Goal: Transaction & Acquisition: Obtain resource

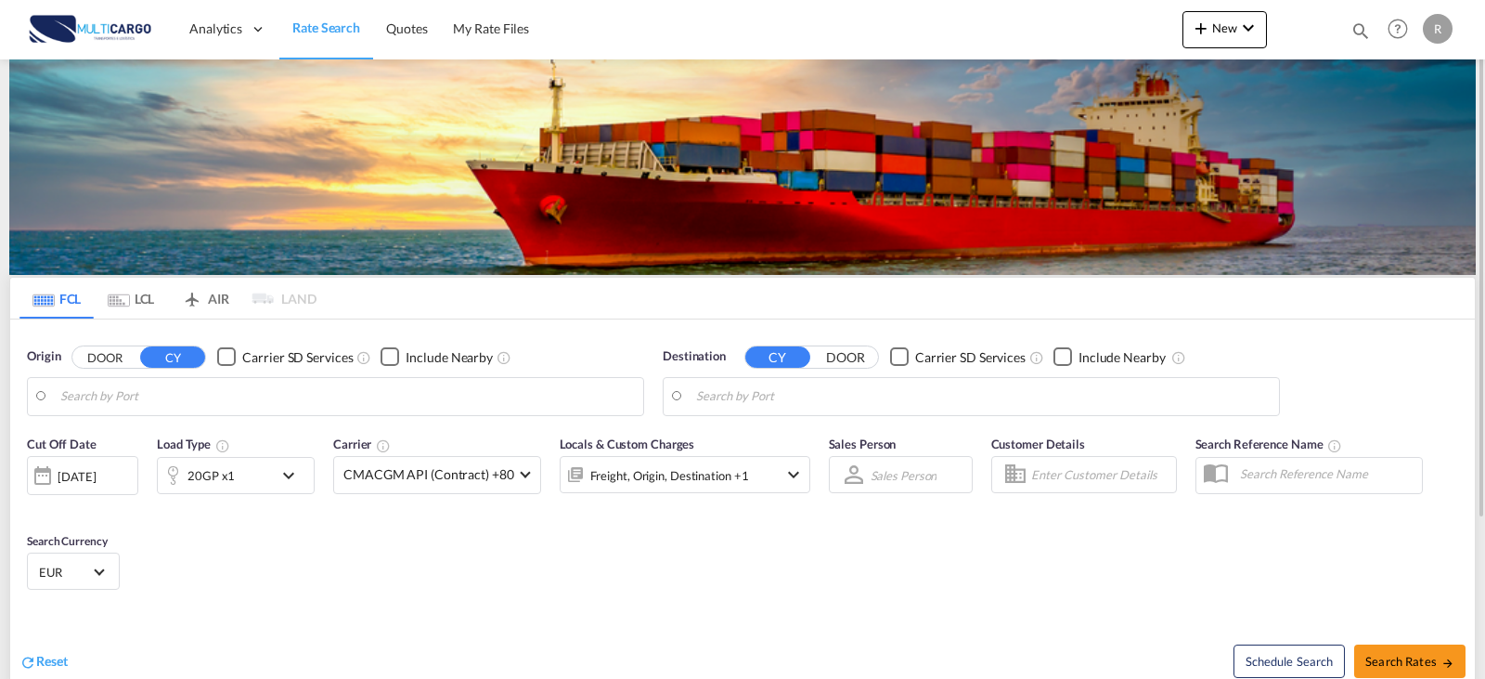
type input "Leixoes, PTLEI"
type input "Caucedo, DOCAU"
click at [211, 420] on div "Origin DOOR CY Carrier SD Services Include Nearby Leixoes, PTLEI PTLEI" at bounding box center [336, 381] width 636 height 87
click at [210, 412] on md-autocomplete-wrap "Leixoes, PTLEI" at bounding box center [347, 400] width 574 height 37
click at [208, 403] on input "Leixoes, PTLEI" at bounding box center [347, 396] width 574 height 28
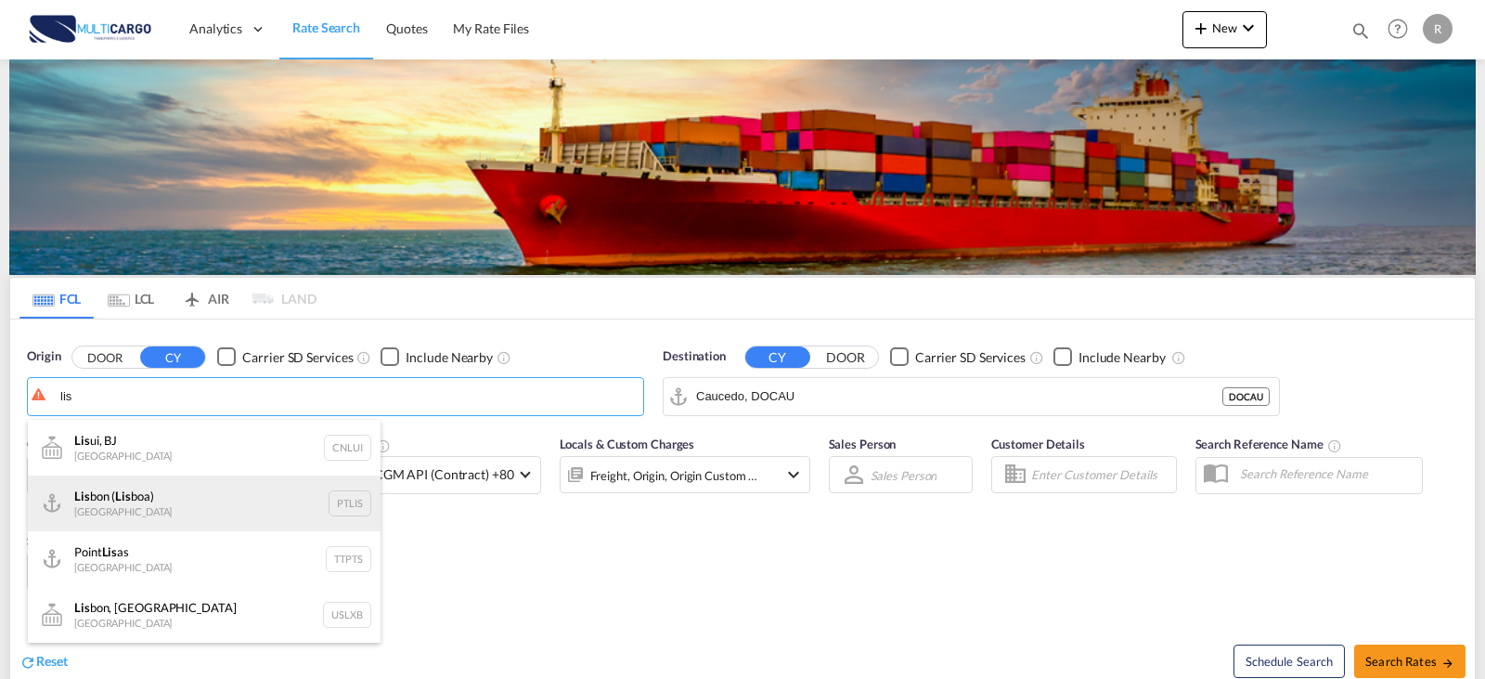
click at [204, 485] on div "Lis bon ( Lis boa) [GEOGRAPHIC_DATA] PTLIS" at bounding box center [204, 503] width 353 height 56
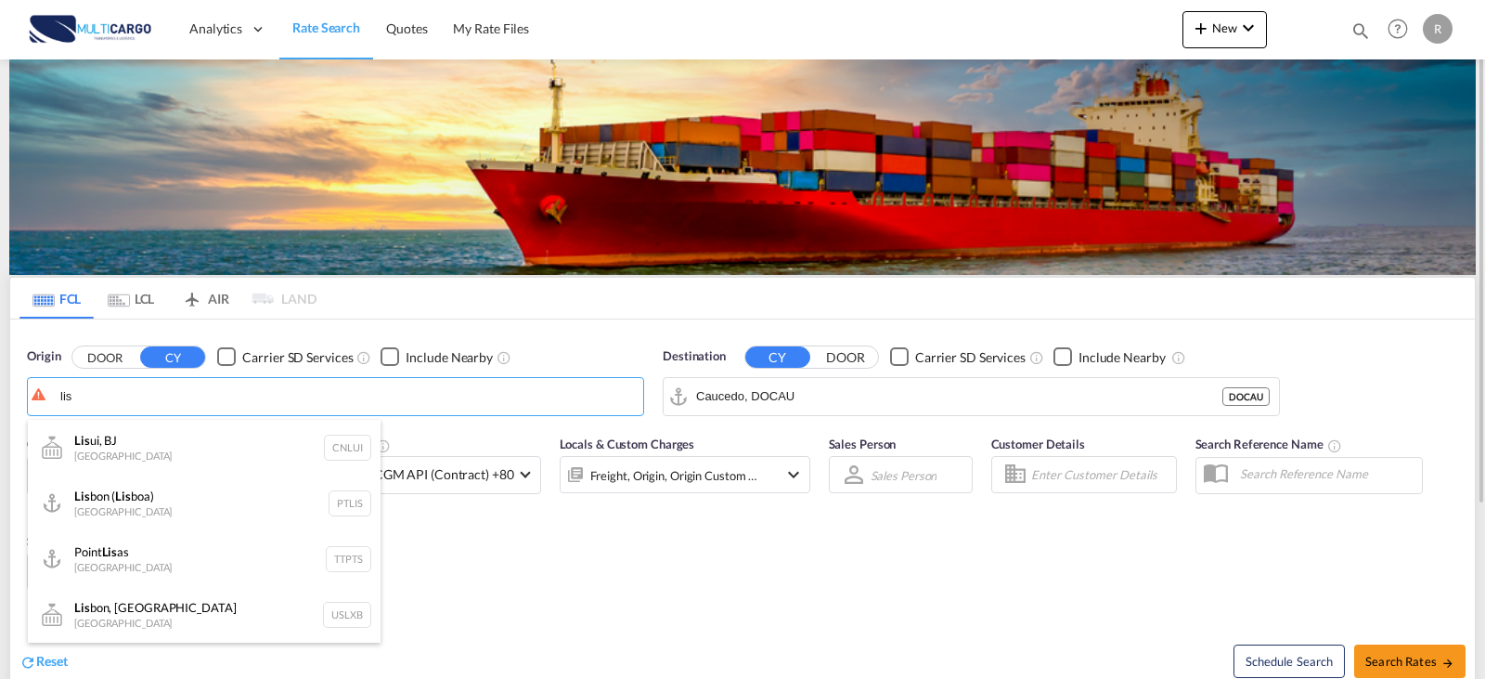
type input "[GEOGRAPHIC_DATA] ([GEOGRAPHIC_DATA]), PTLIS"
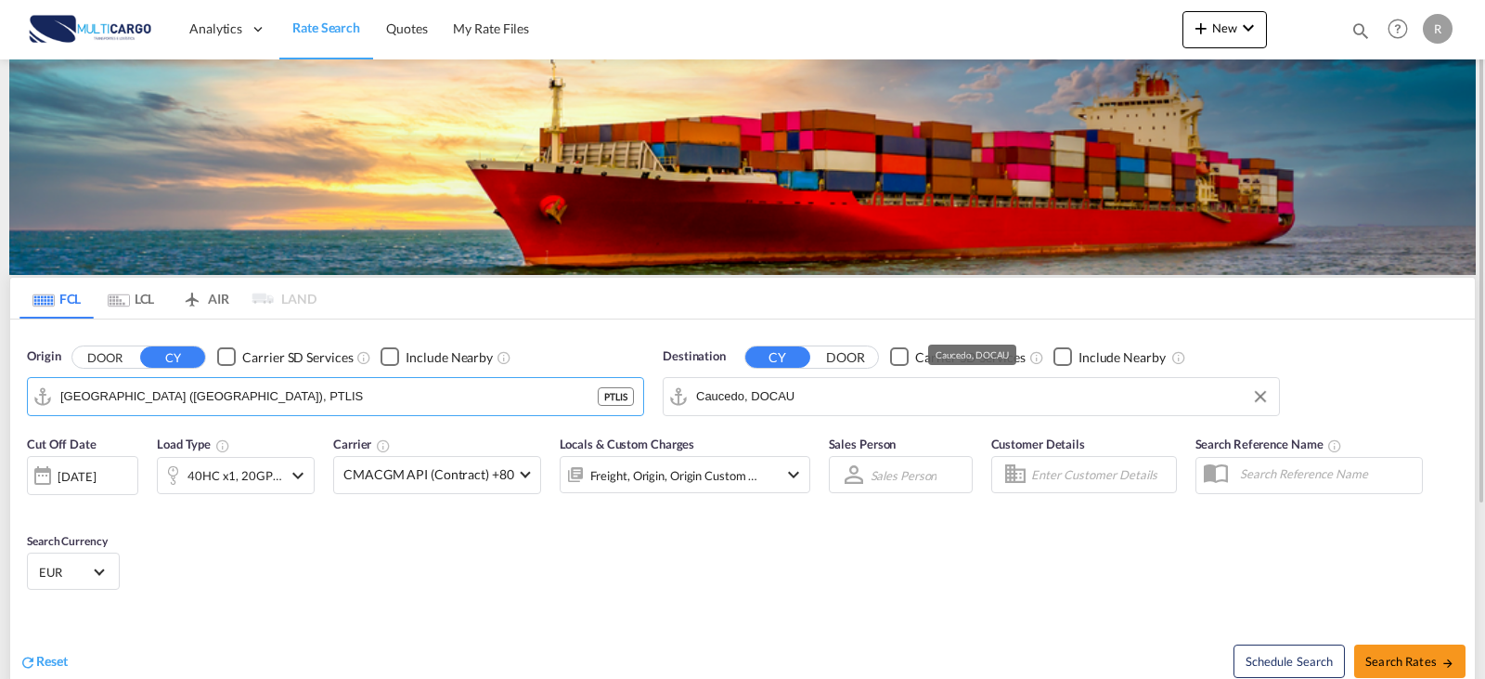
click at [796, 385] on input "Caucedo, DOCAU" at bounding box center [983, 396] width 574 height 28
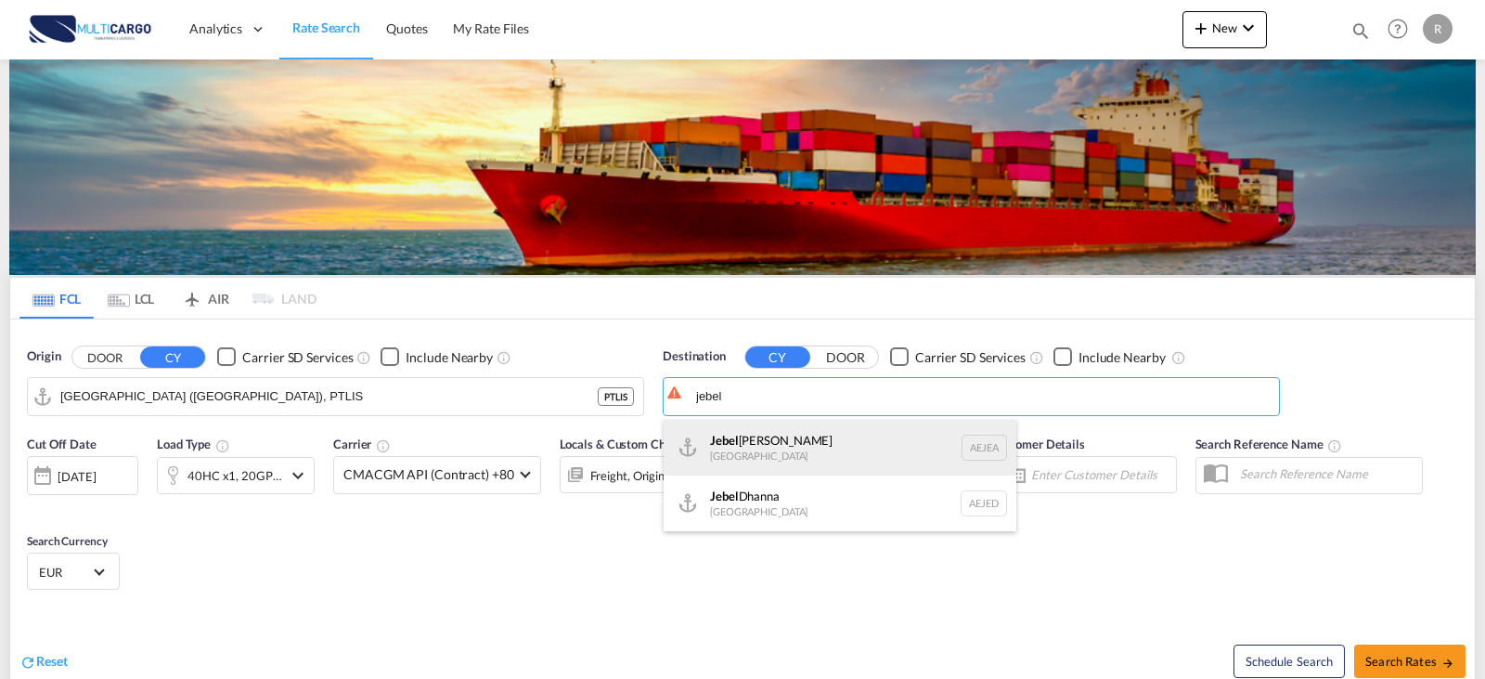
click at [829, 458] on div "[GEOGRAPHIC_DATA] [GEOGRAPHIC_DATA]" at bounding box center [840, 448] width 353 height 56
type input "[GEOGRAPHIC_DATA], [GEOGRAPHIC_DATA]"
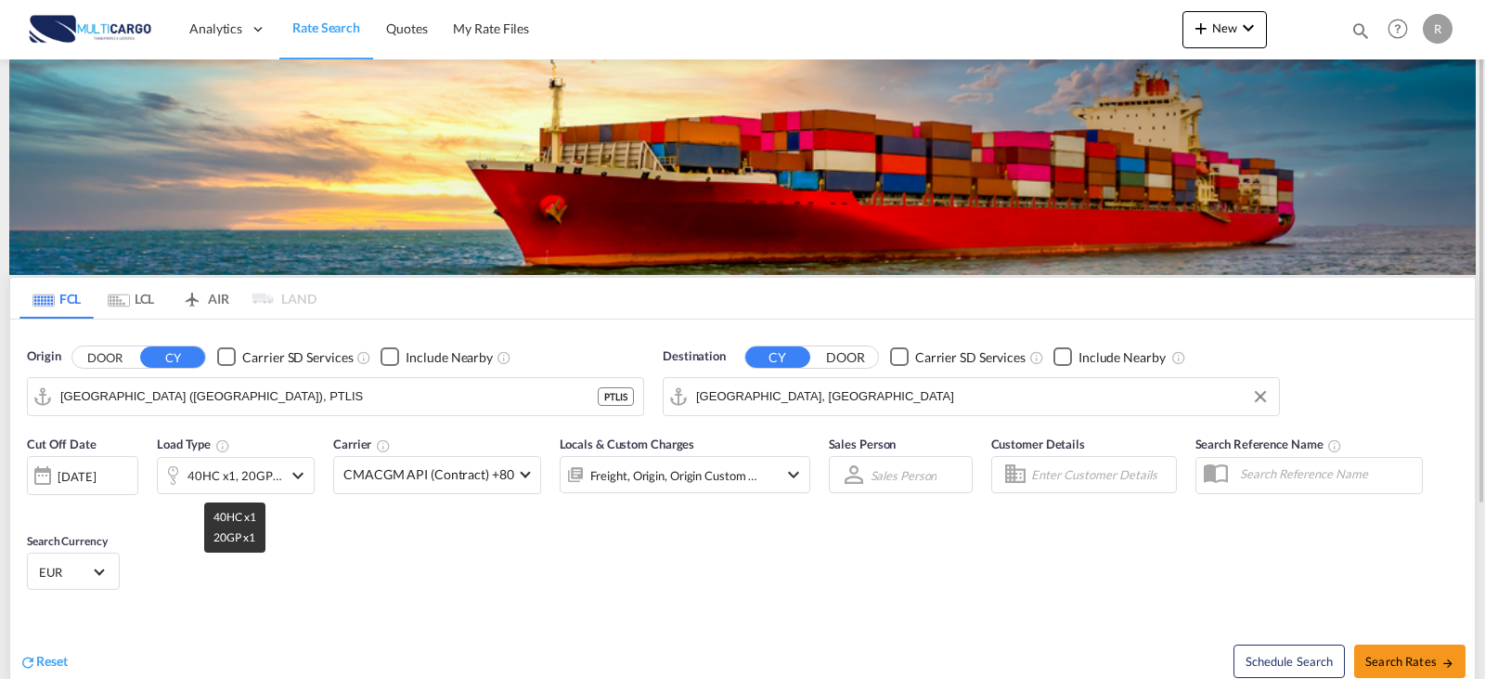
click at [194, 480] on div "40HC x1, 20GP x1" at bounding box center [235, 475] width 95 height 26
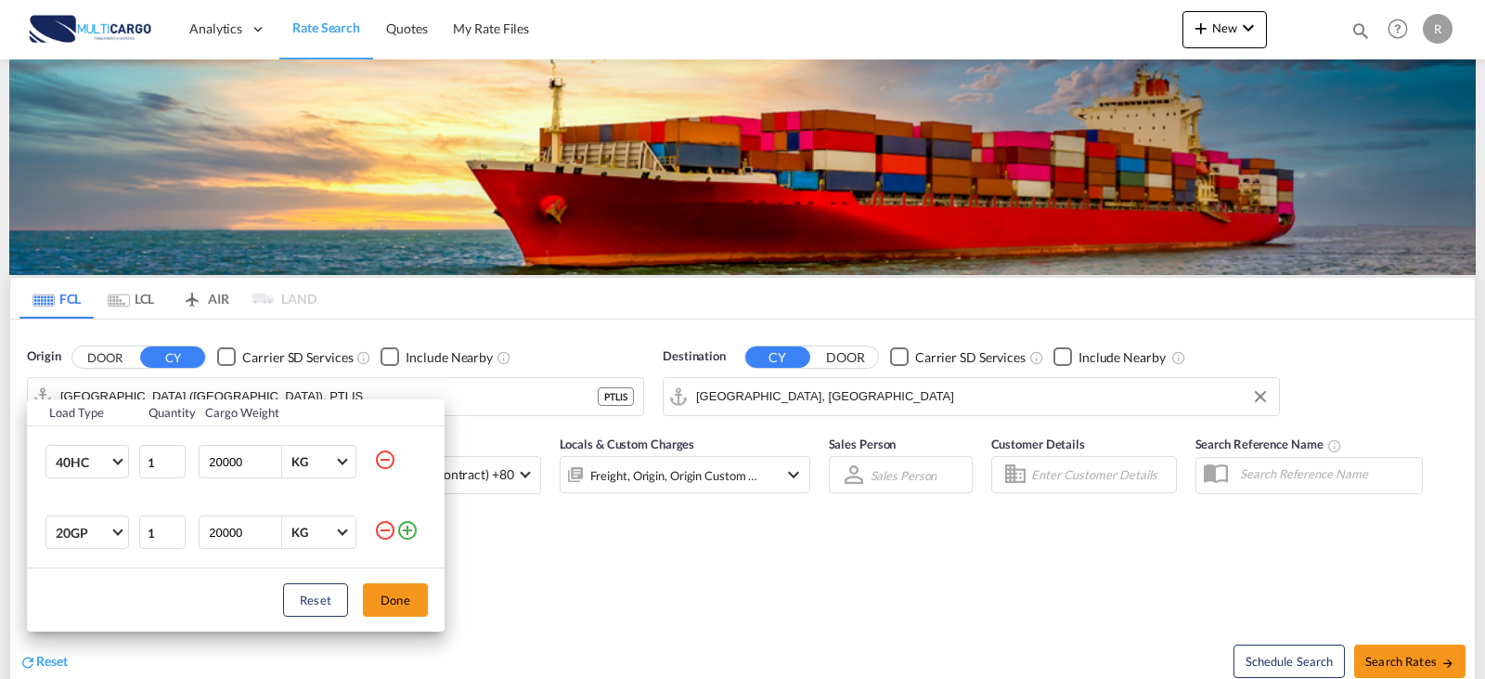
drag, startPoint x: 395, startPoint y: 453, endPoint x: 391, endPoint y: 535, distance: 81.8
click at [395, 455] on md-icon "icon-minus-circle-outline" at bounding box center [385, 459] width 22 height 22
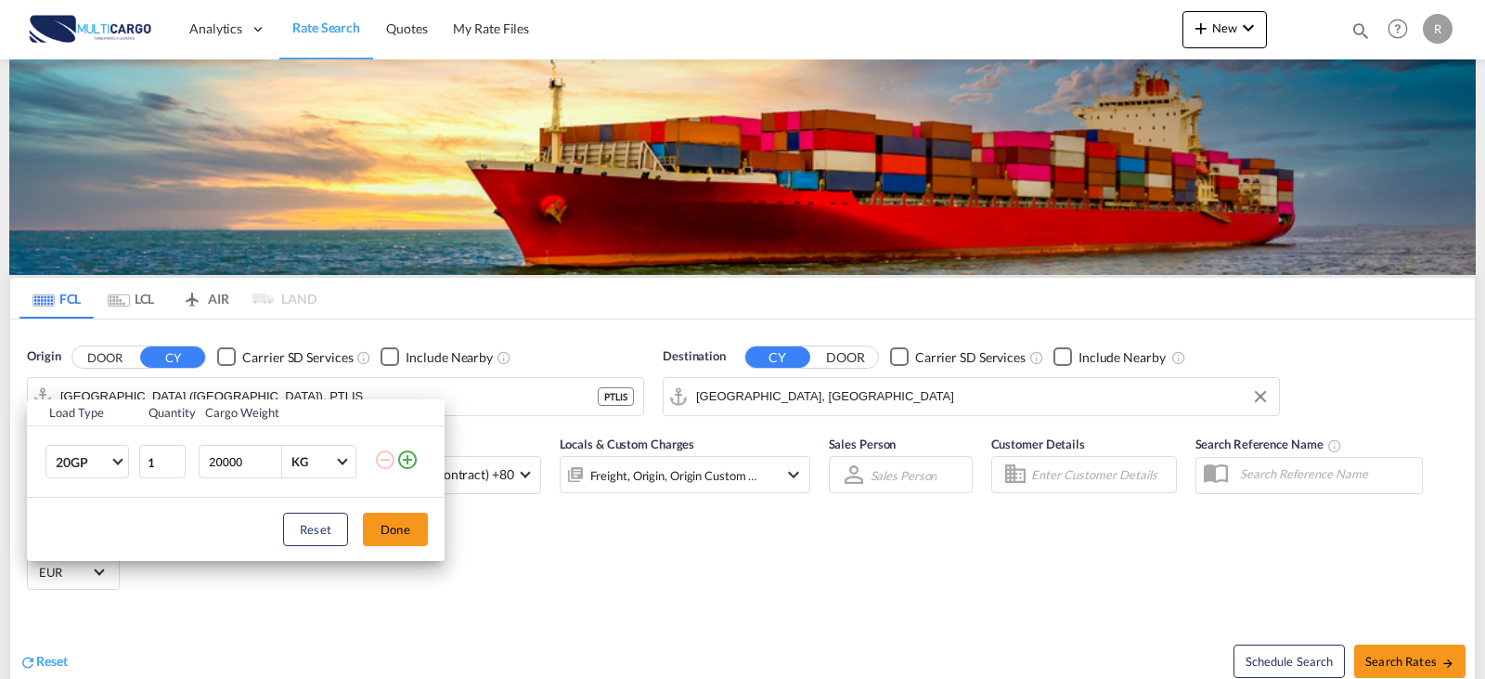
click at [386, 549] on div "Reset Done" at bounding box center [236, 529] width 418 height 63
click at [388, 535] on button "Done" at bounding box center [395, 528] width 65 height 33
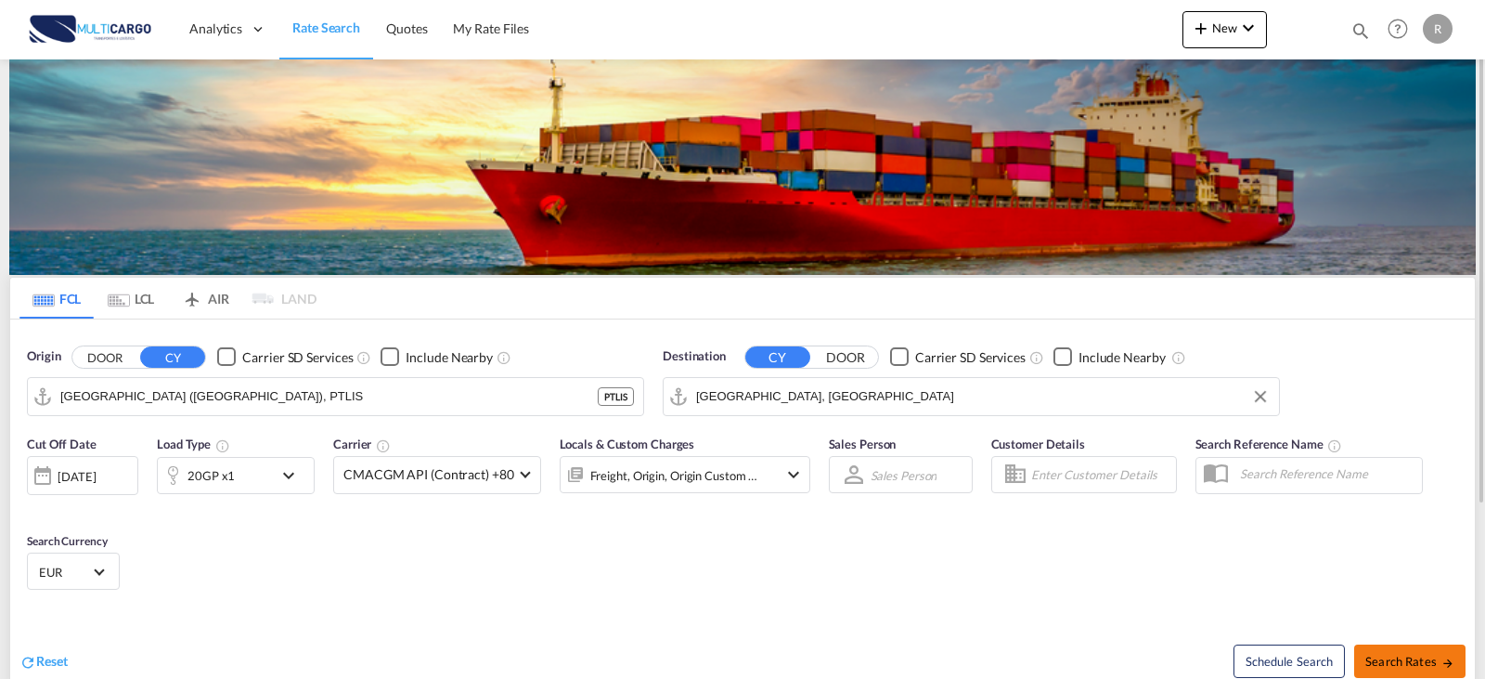
click at [1423, 652] on button "Search Rates" at bounding box center [1409, 660] width 111 height 33
type input "PTLIS to AEJEA / [DATE]"
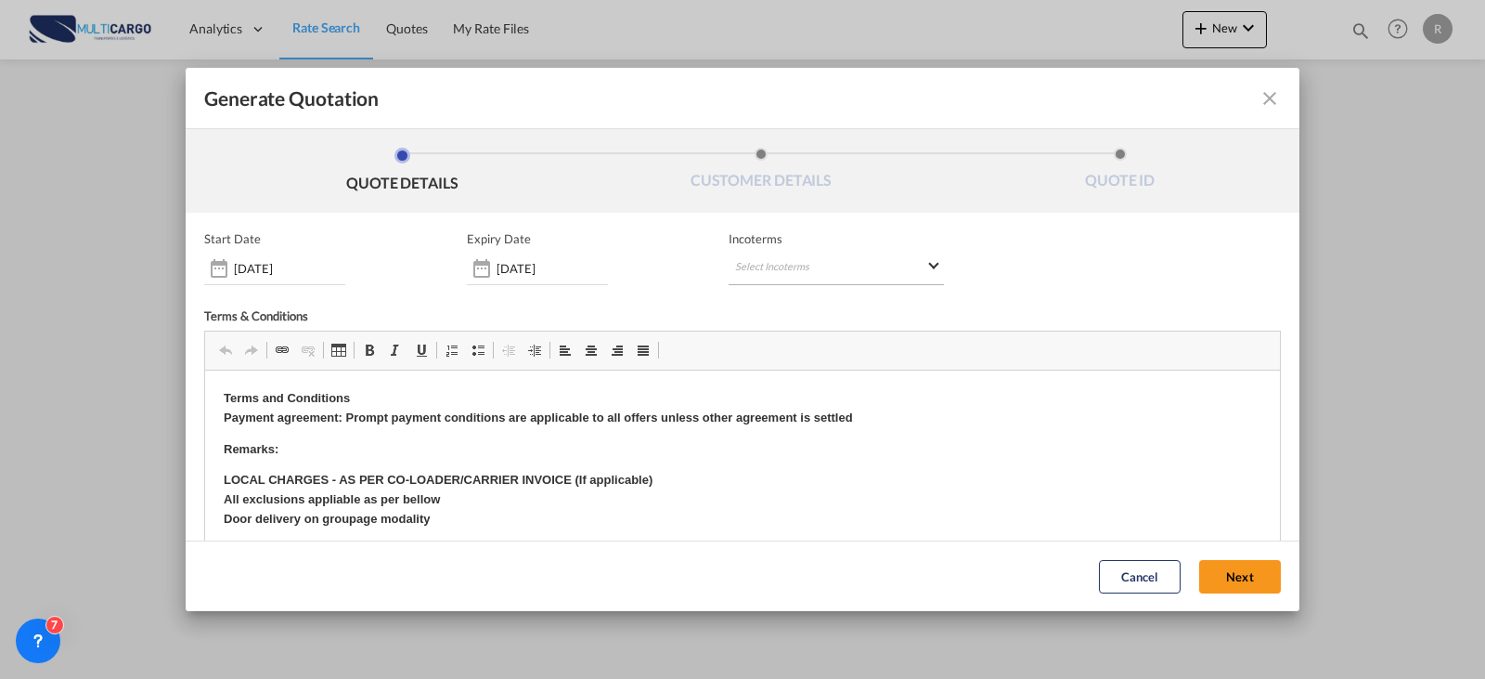
click at [745, 259] on md-select "Select Incoterms EXW - import Ex Works FOB - export Free on Board CIP - export …" at bounding box center [836, 268] width 215 height 33
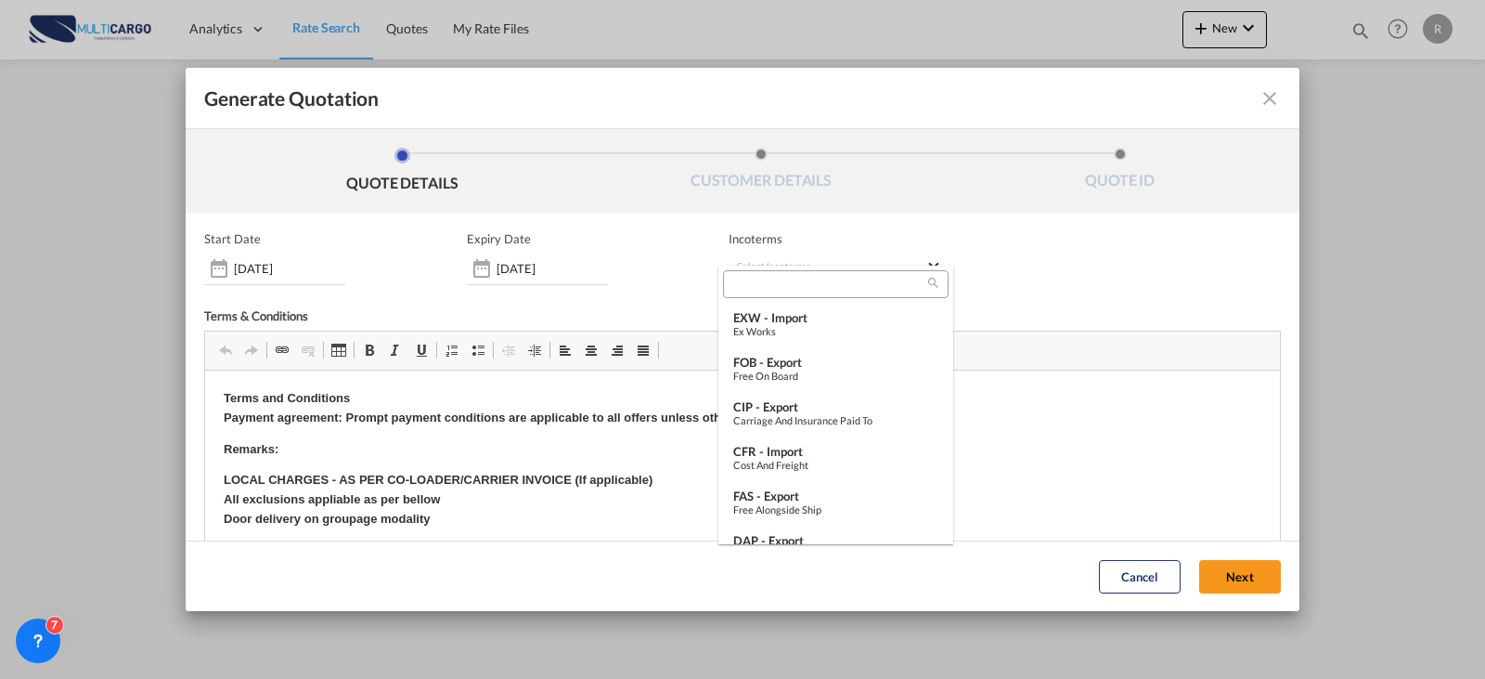
type md-option "[object Object]"
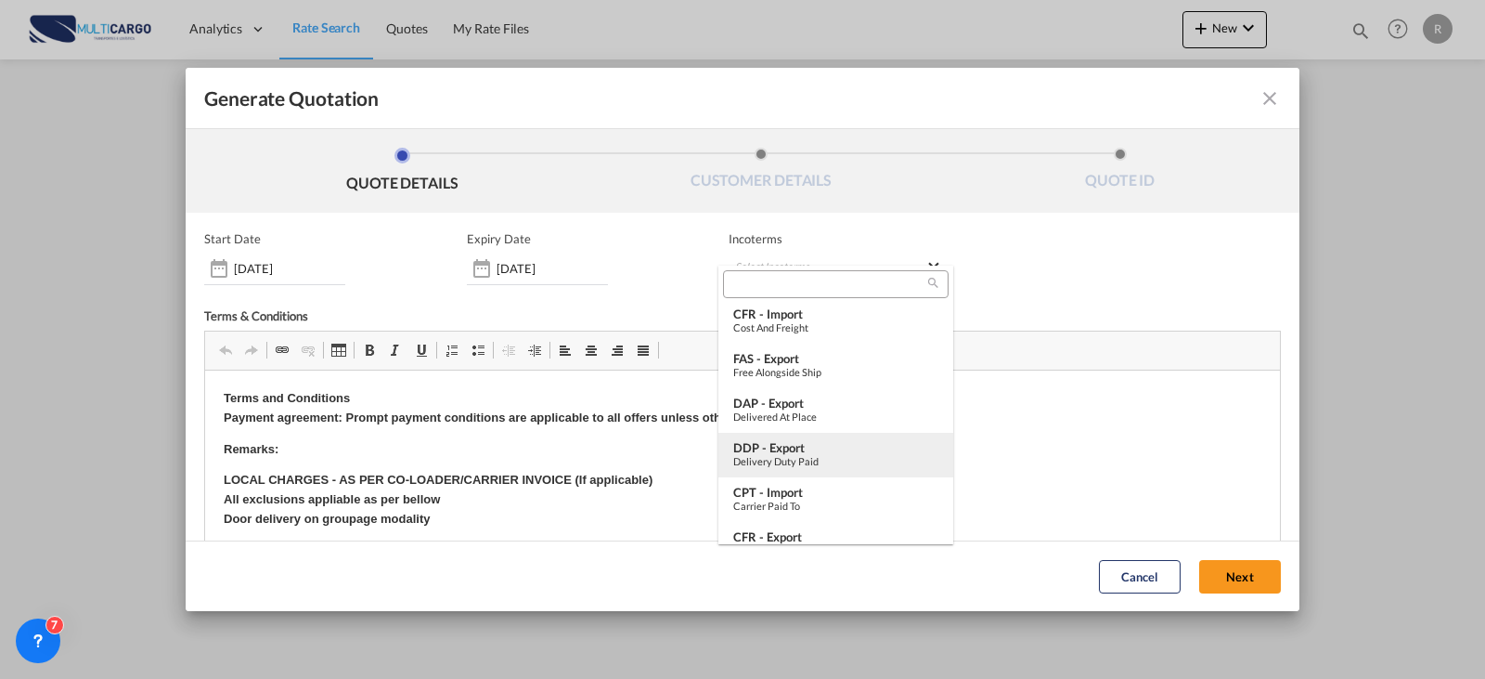
scroll to position [45, 0]
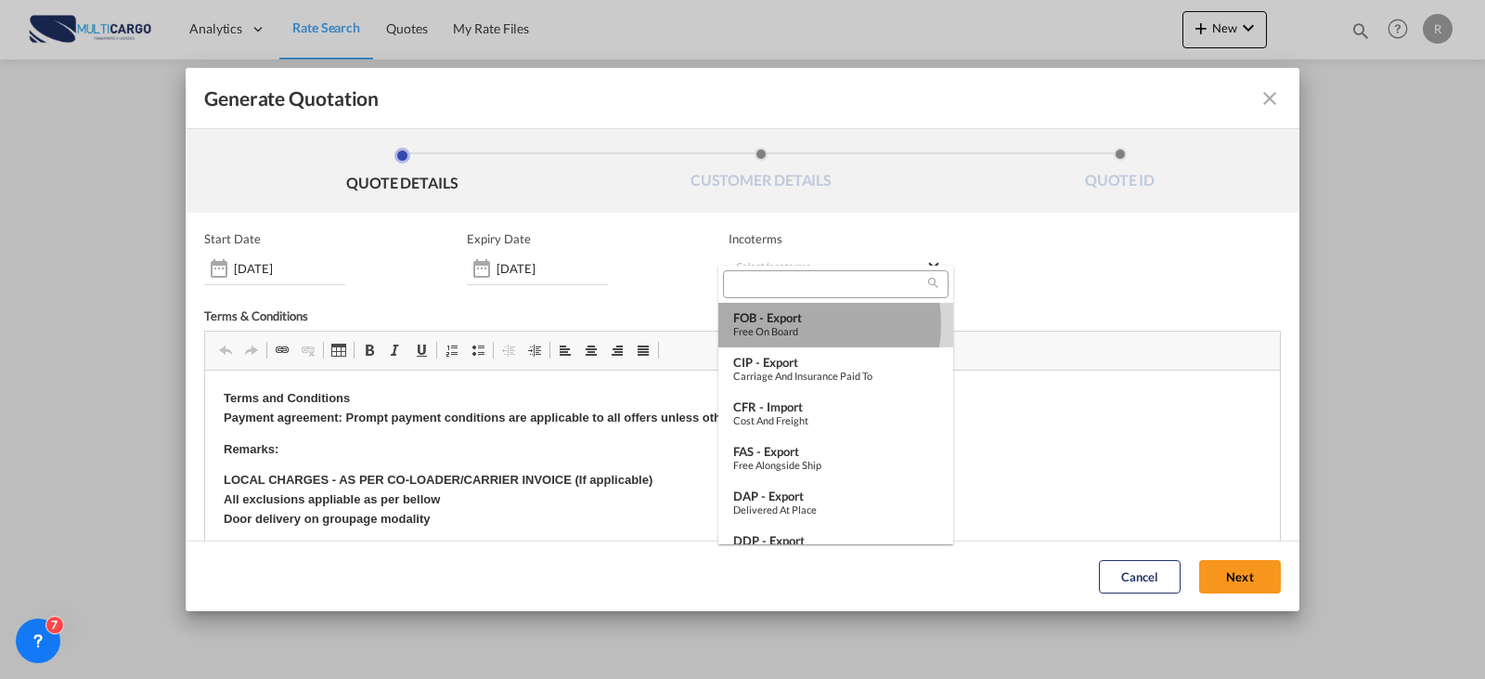
click at [796, 325] on div "Free on Board" at bounding box center [835, 331] width 205 height 12
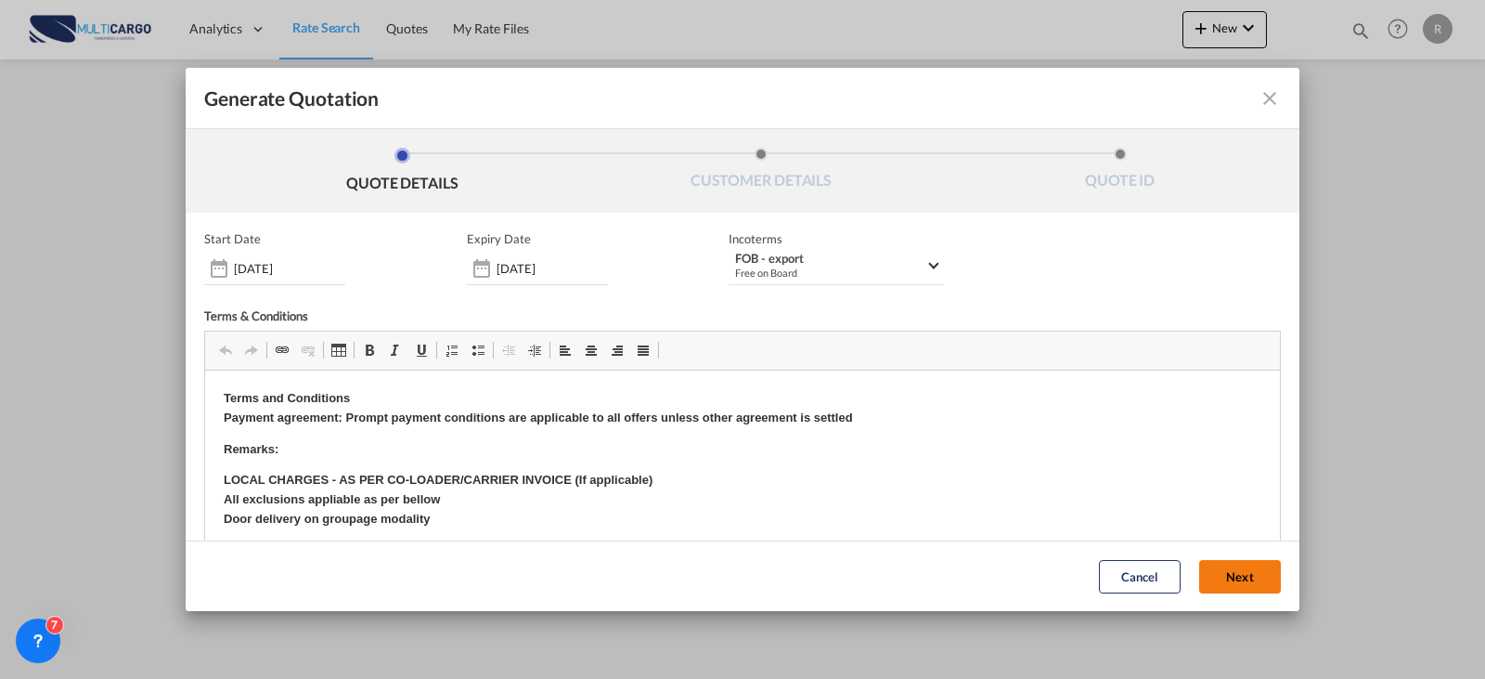
click at [1199, 576] on button "Next" at bounding box center [1240, 576] width 82 height 33
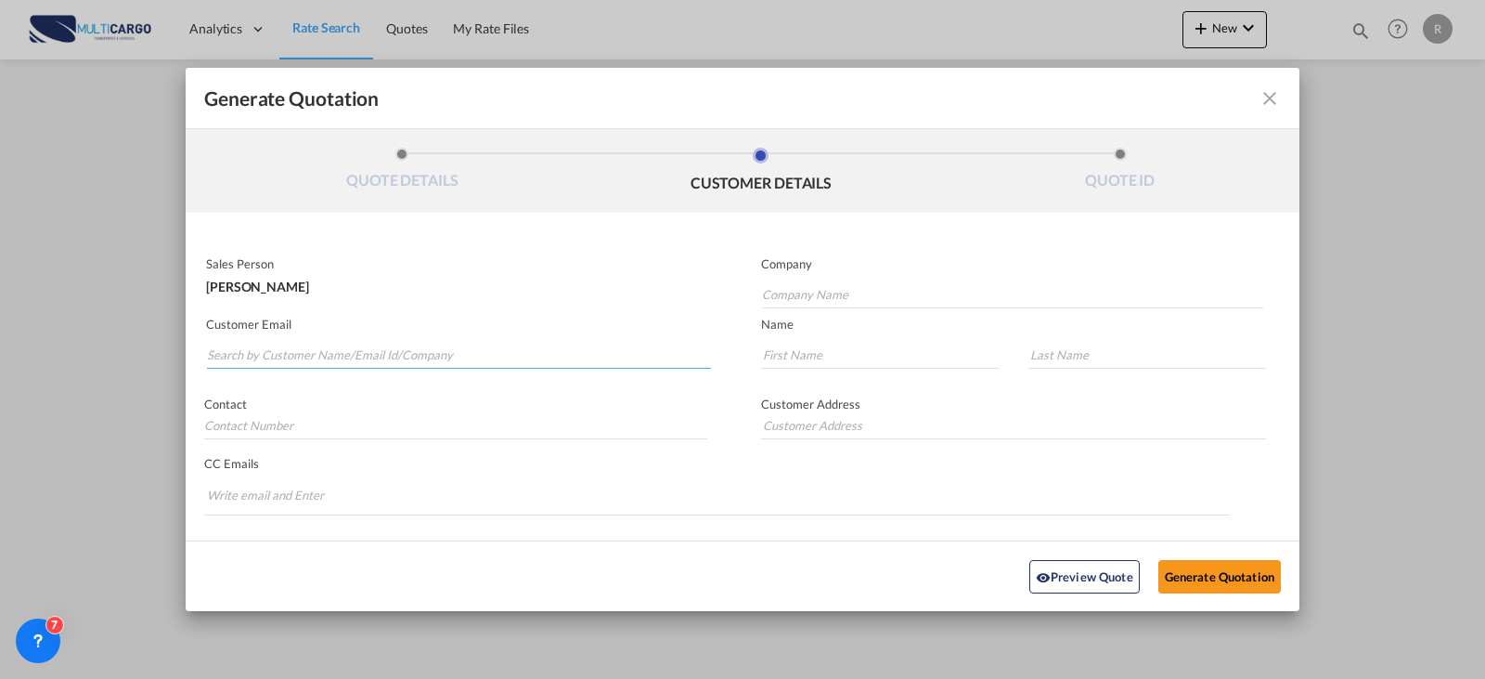
click at [299, 360] on input "Search by Customer Name/Email Id/Company" at bounding box center [459, 355] width 504 height 28
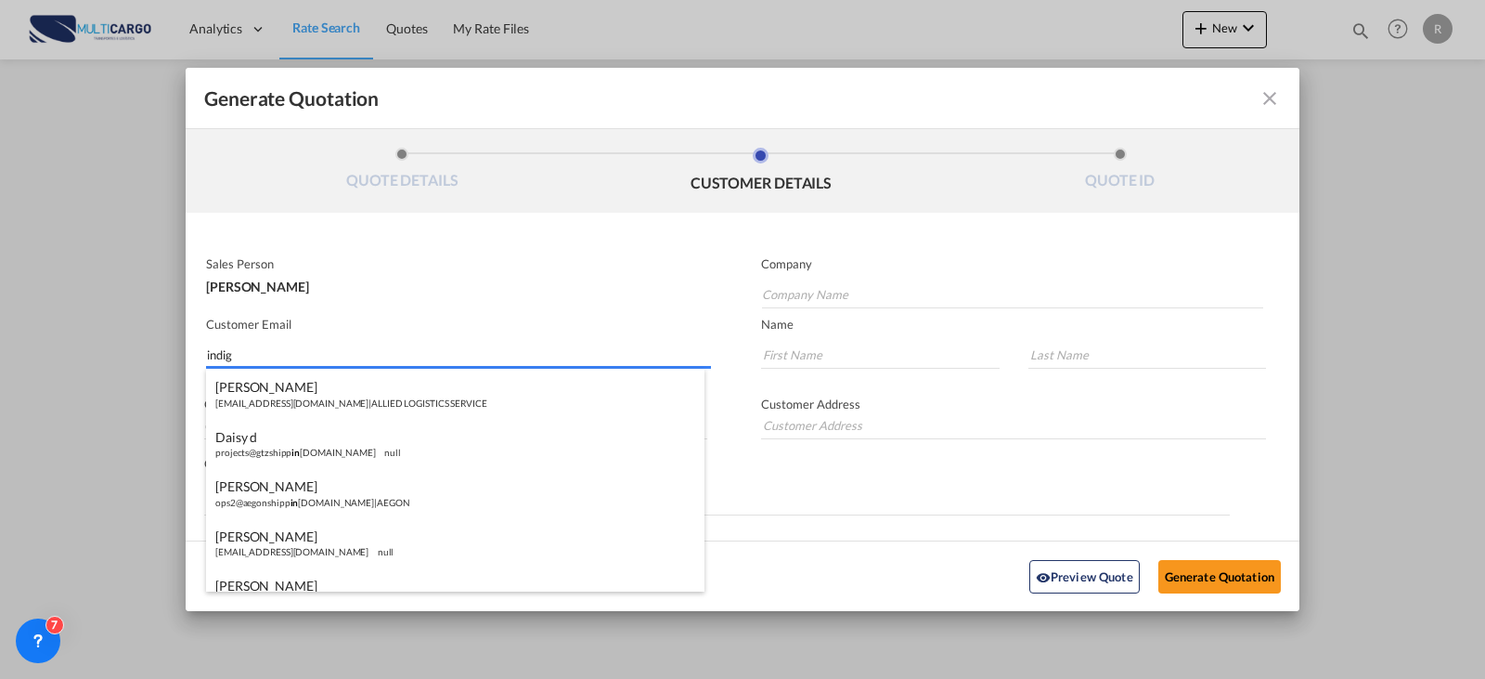
type input "indigo"
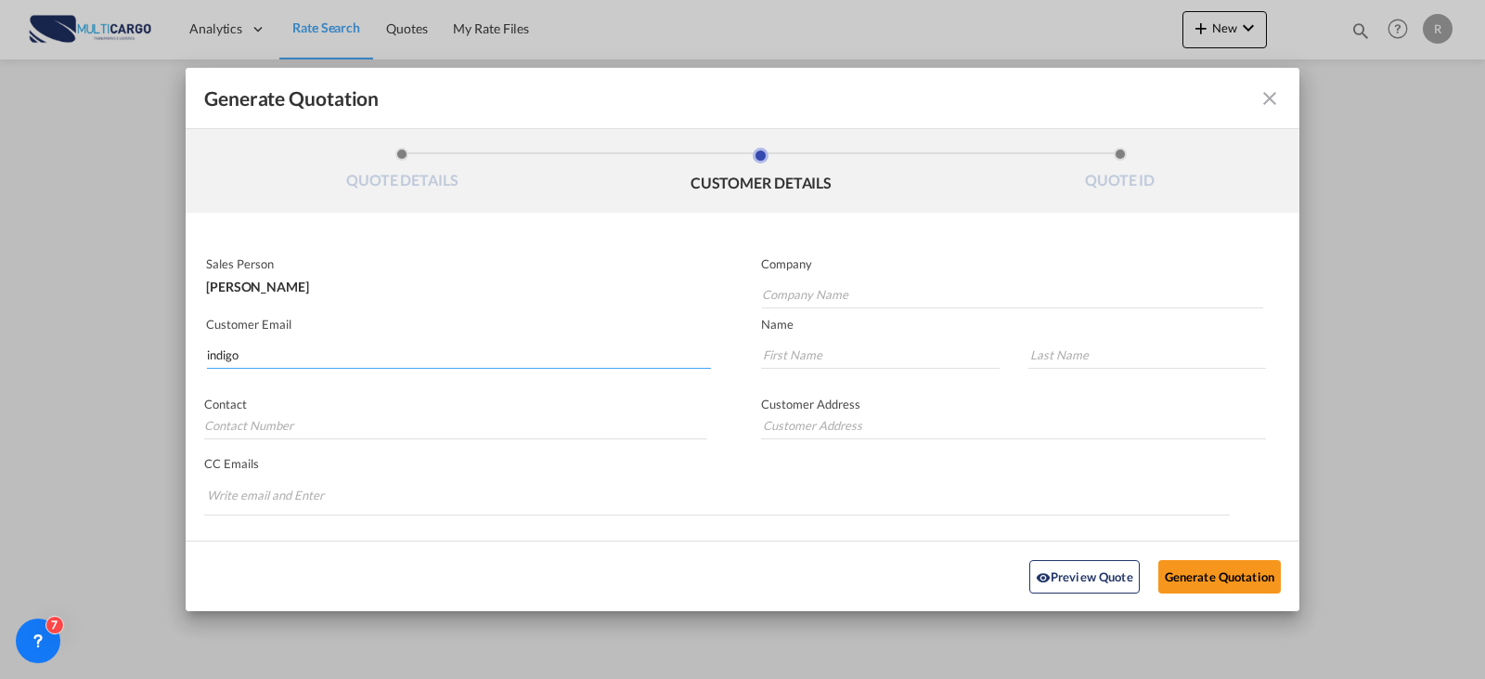
drag, startPoint x: 332, startPoint y: 358, endPoint x: -52, endPoint y: 313, distance: 387.0
click at [0, 313] on html "Analytics Reports Dashboard Rate Search Quotes My Rate Files" at bounding box center [742, 339] width 1485 height 679
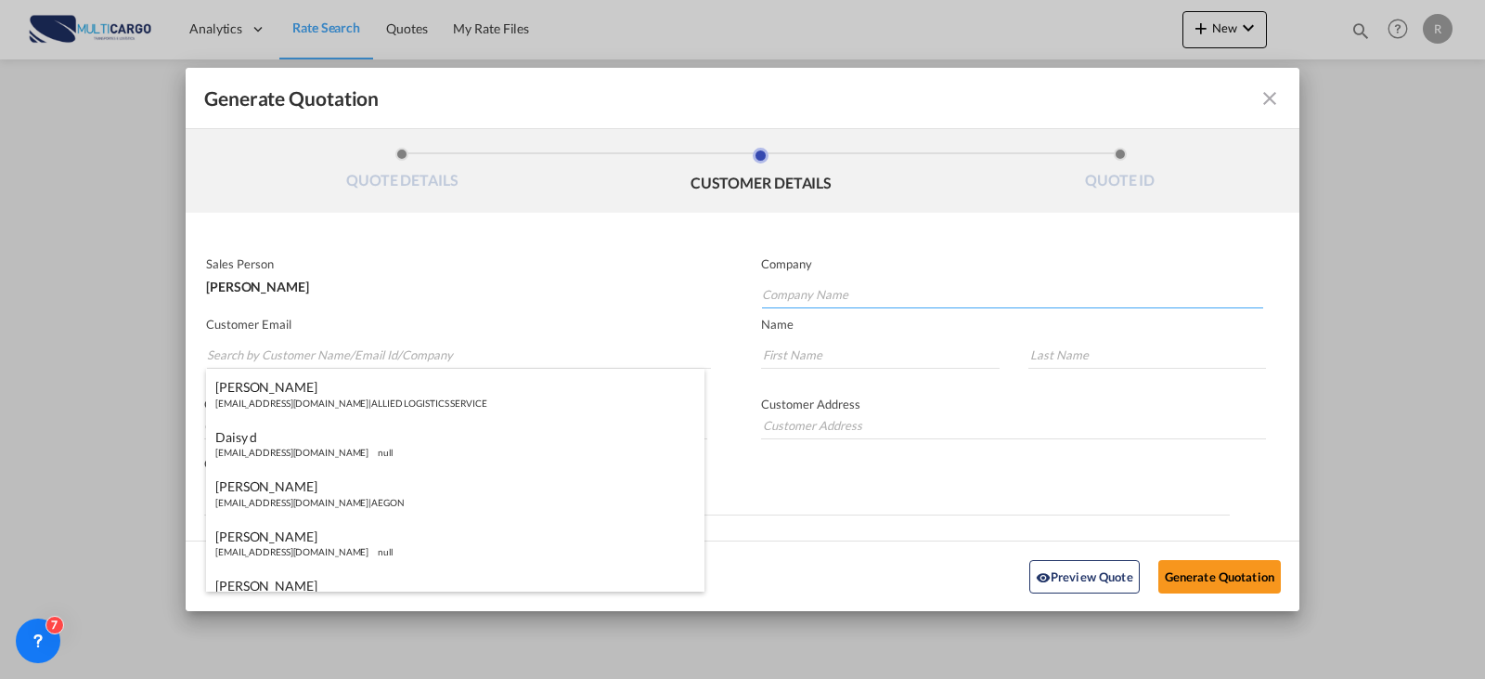
click at [806, 300] on input "Company Name" at bounding box center [1012, 294] width 501 height 28
paste input "INDIGO SHIPPING SERVICES LLC"
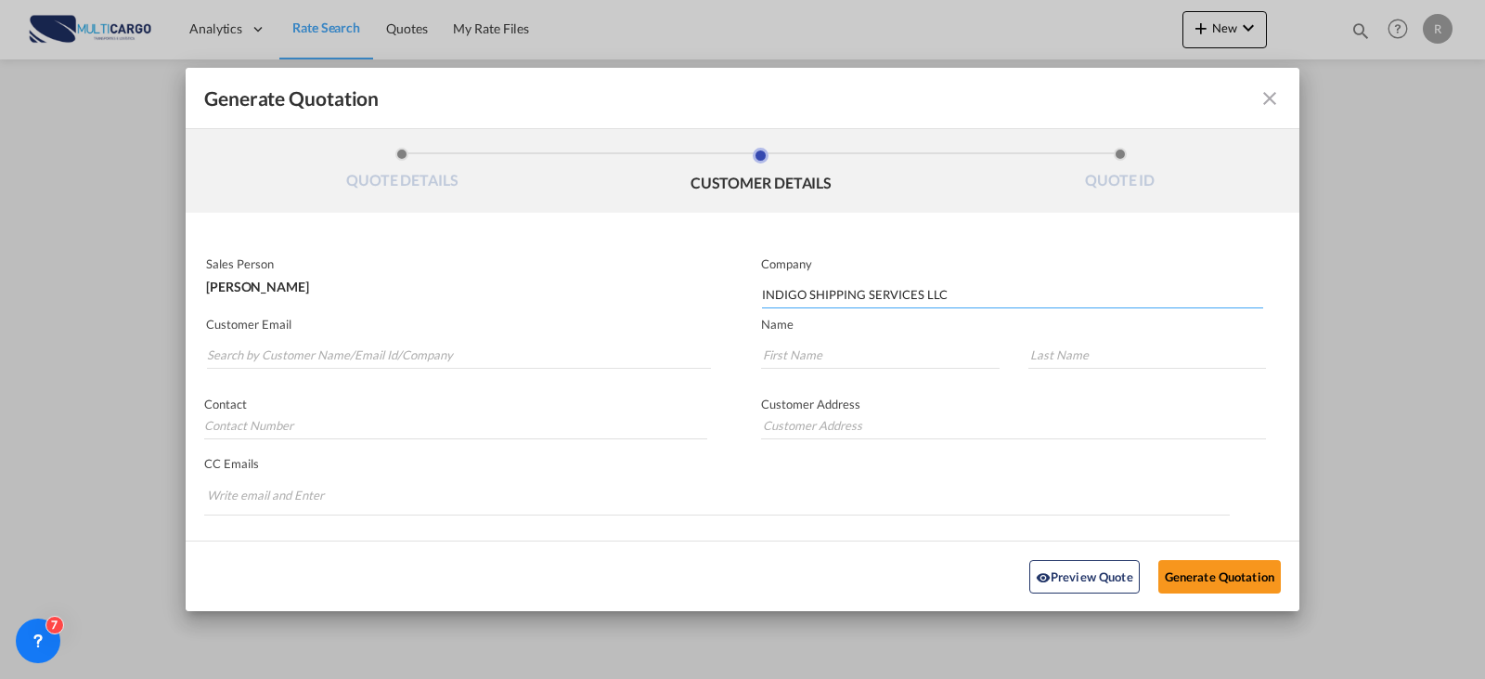
type input "INDIGO SHIPPING SERVICES LLC"
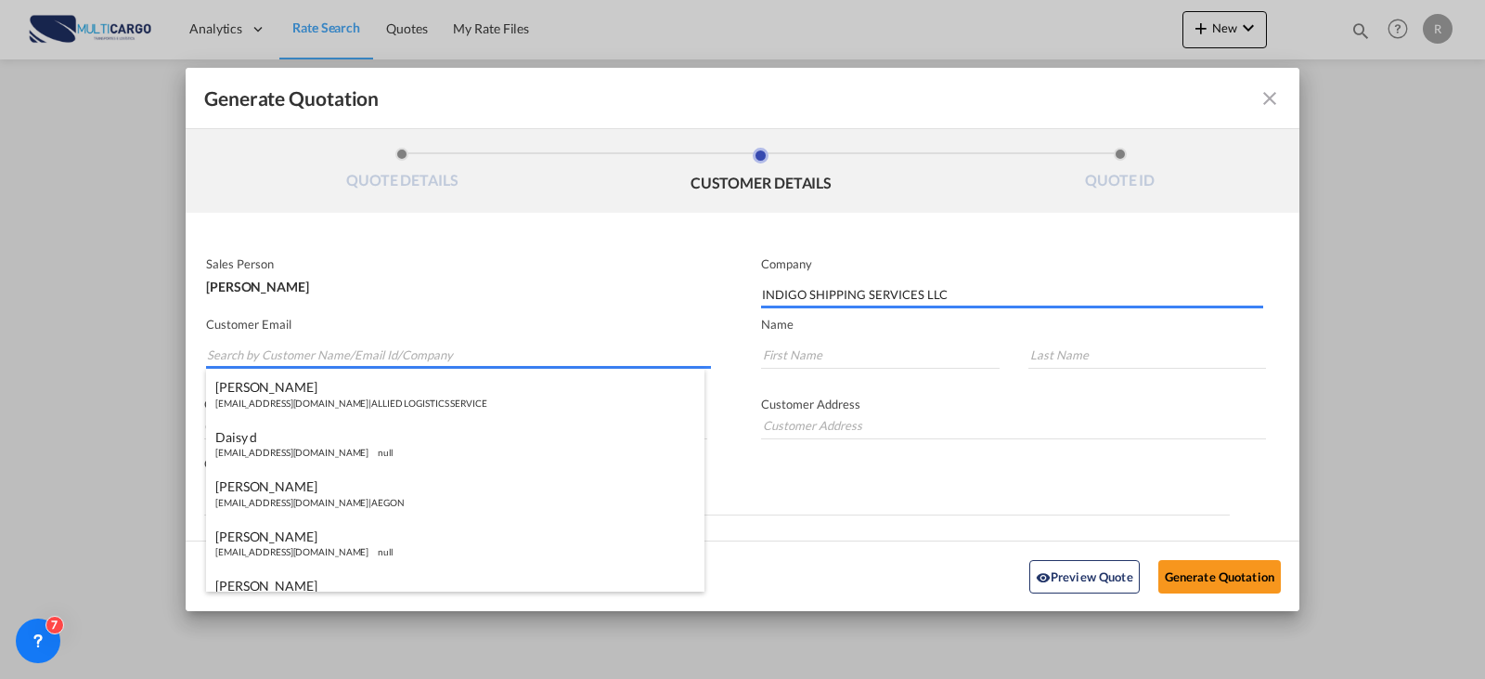
click at [274, 350] on input "Search by Customer Name/Email Id/Company" at bounding box center [459, 355] width 504 height 28
paste input "[EMAIL_ADDRESS][DOMAIN_NAME]"
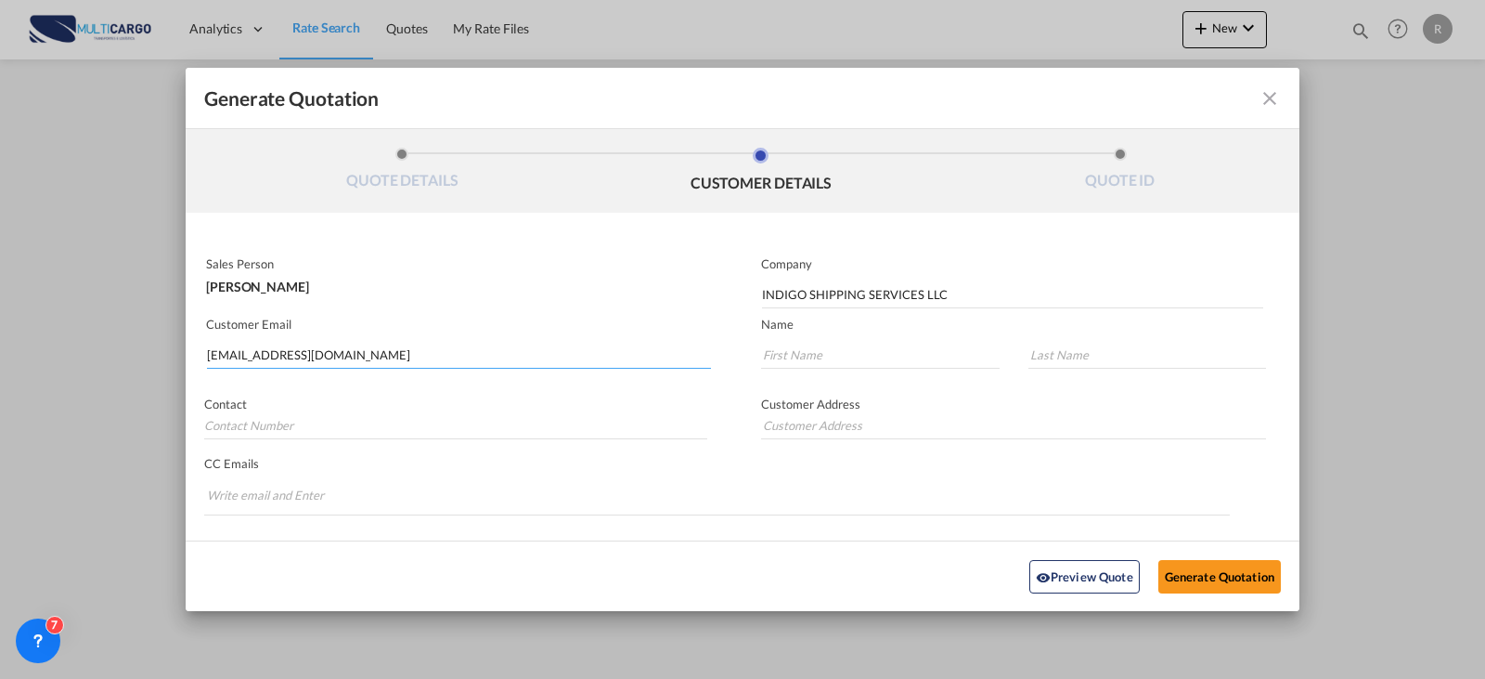
type input "[EMAIL_ADDRESS][DOMAIN_NAME]"
click at [785, 362] on input "Generate QuotationQUOTE ..." at bounding box center [880, 355] width 239 height 28
paste input "Keerthana"
type input "Keerthana"
click at [1065, 353] on input "Generate QuotationQUOTE ..." at bounding box center [1148, 355] width 239 height 28
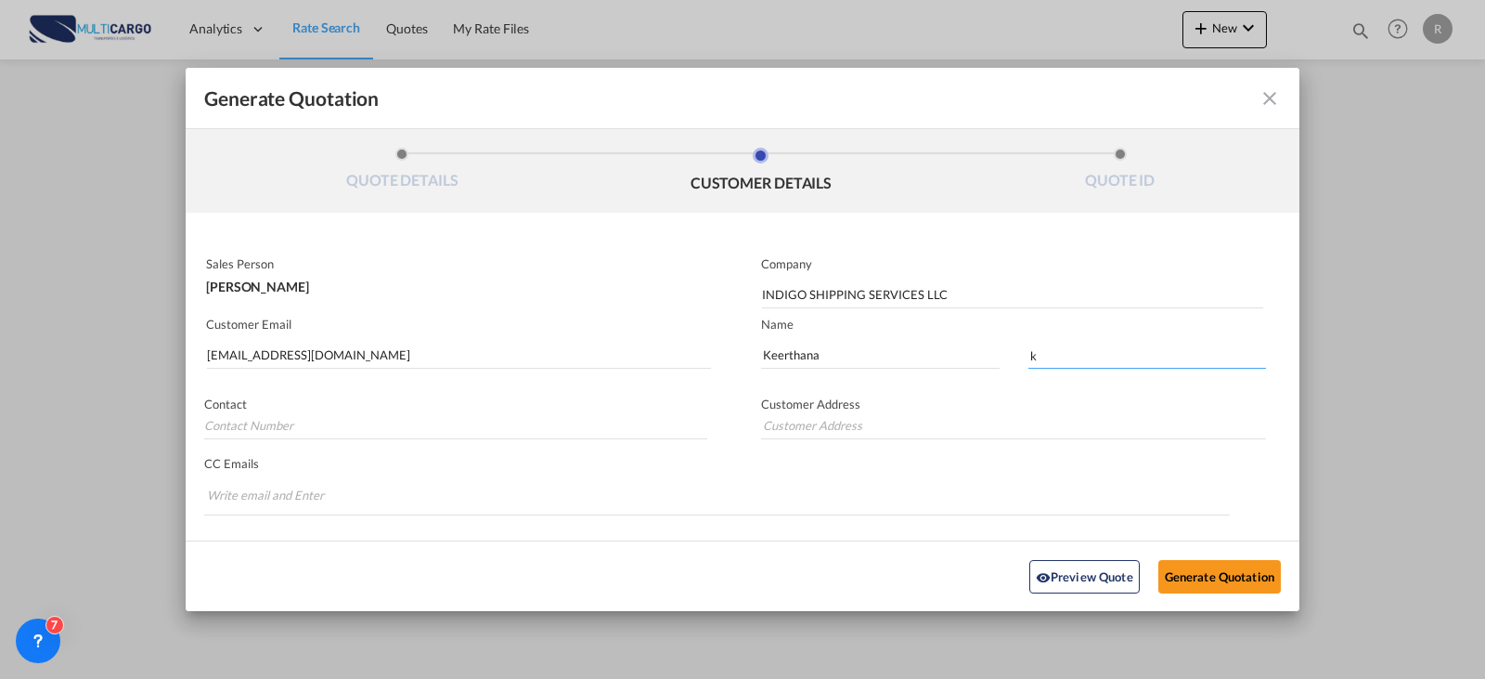
type input "k"
click at [835, 563] on div "Preview Quote Generate Quotation" at bounding box center [742, 575] width 1095 height 51
click at [1200, 580] on button "Generate Quotation" at bounding box center [1220, 575] width 123 height 33
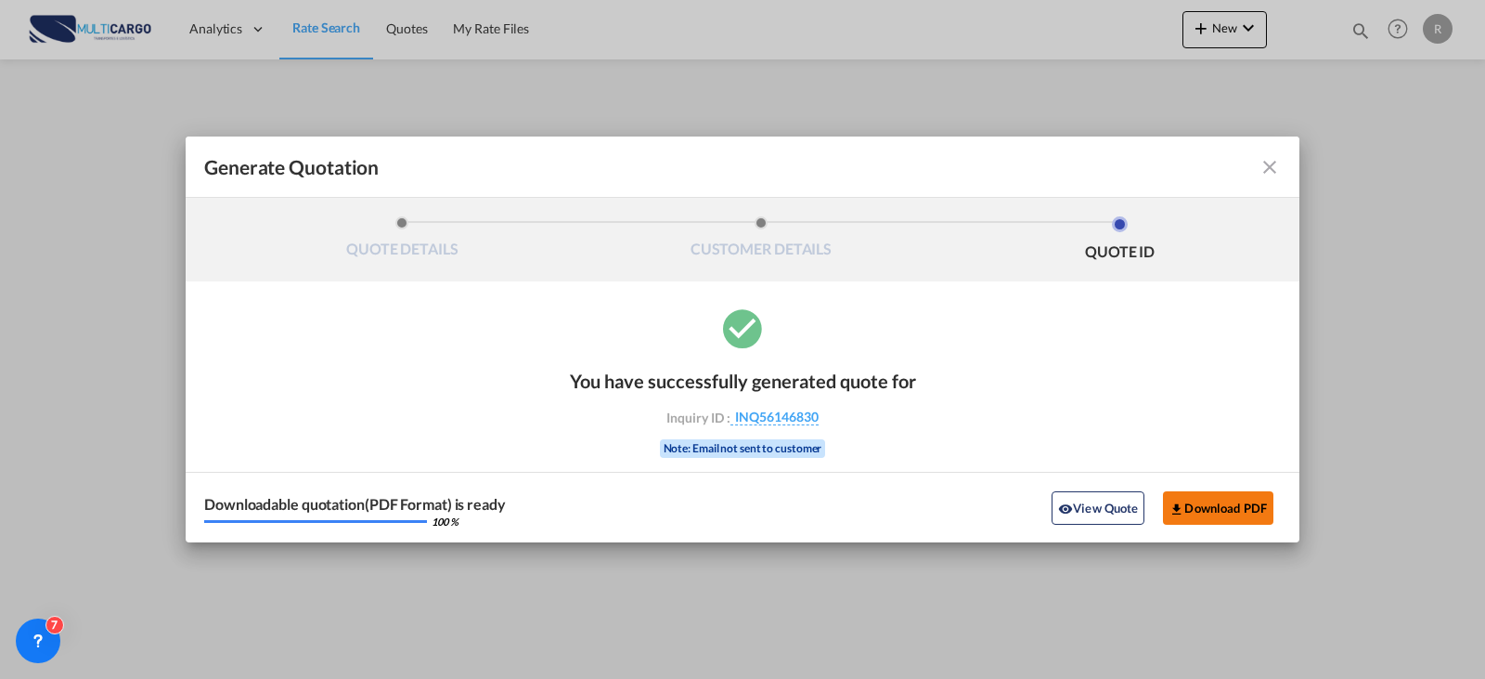
click at [1208, 510] on button "Download PDF" at bounding box center [1218, 507] width 110 height 33
